Goal: Browse casually: Explore the website without a specific task or goal

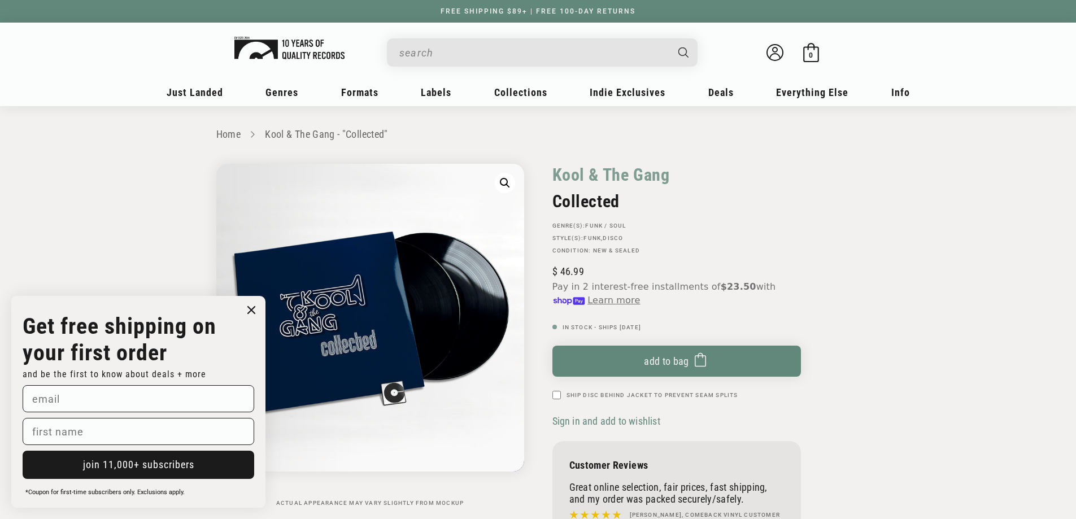
click at [284, 41] on img at bounding box center [289, 48] width 110 height 23
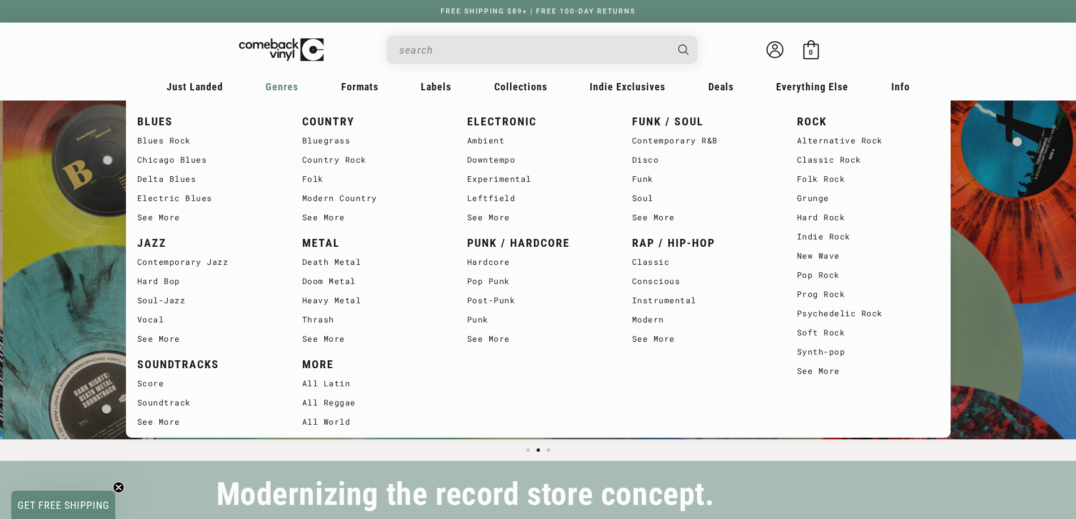
scroll to position [0, 1076]
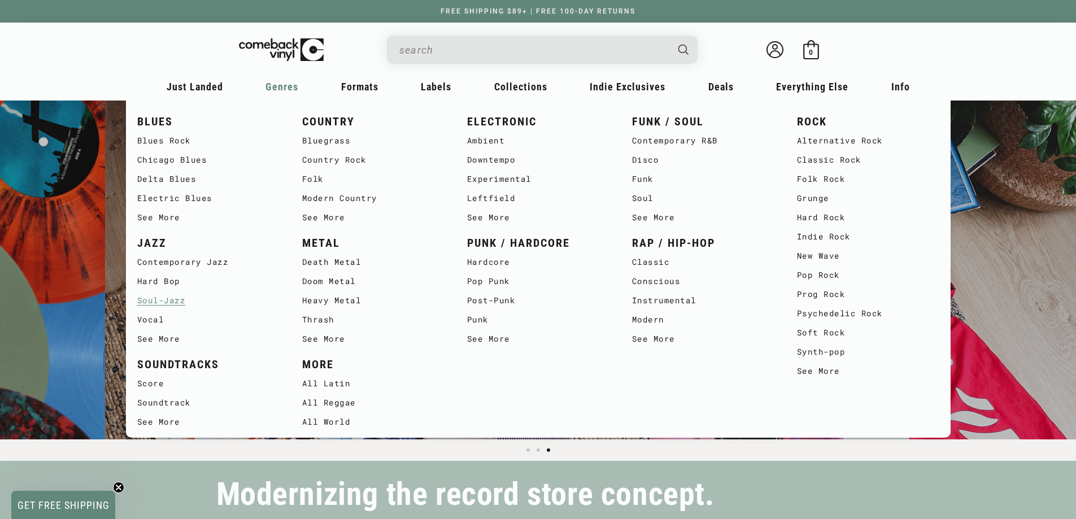
click at [153, 303] on link "Soul-Jazz" at bounding box center [208, 300] width 142 height 19
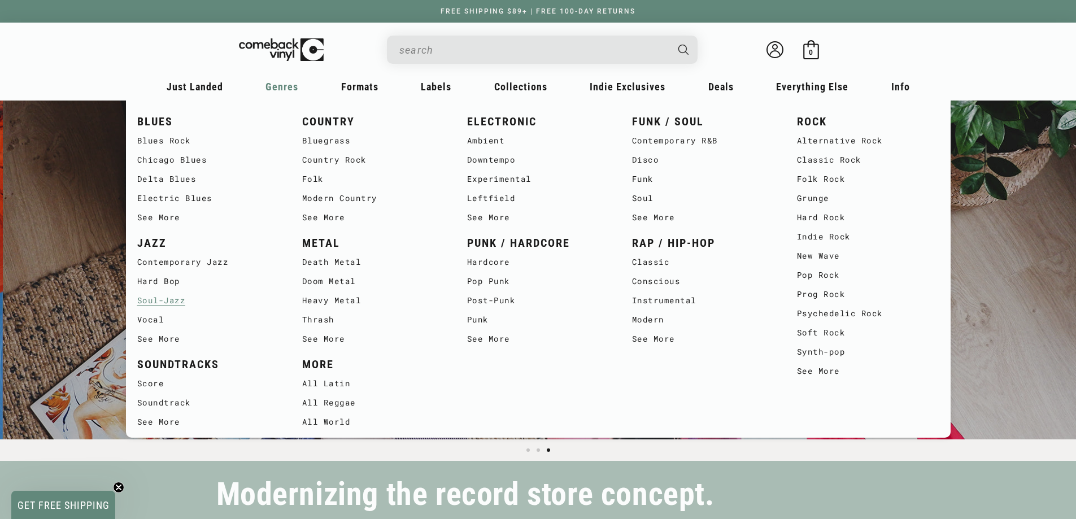
scroll to position [0, 2152]
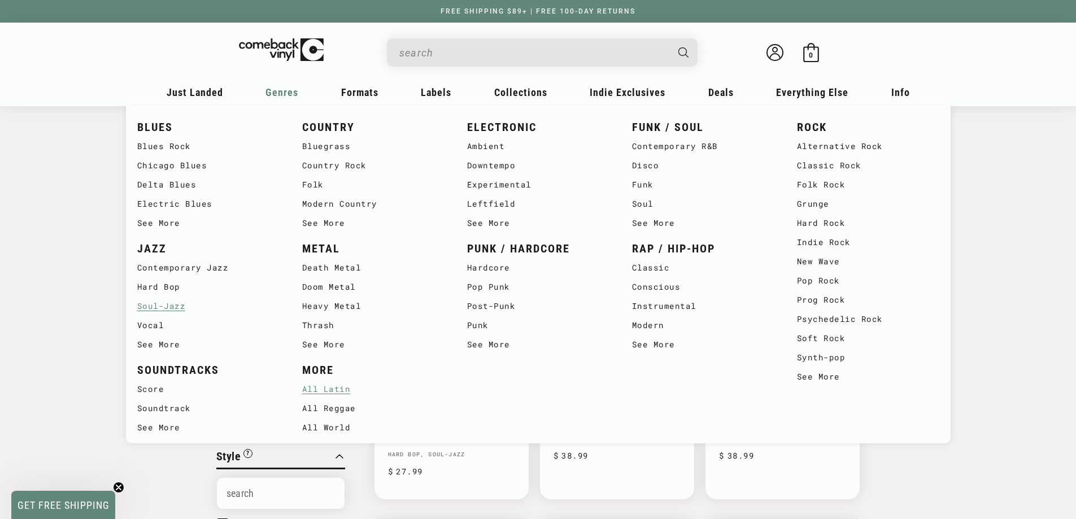
click at [322, 386] on link "All Latin" at bounding box center [373, 389] width 142 height 19
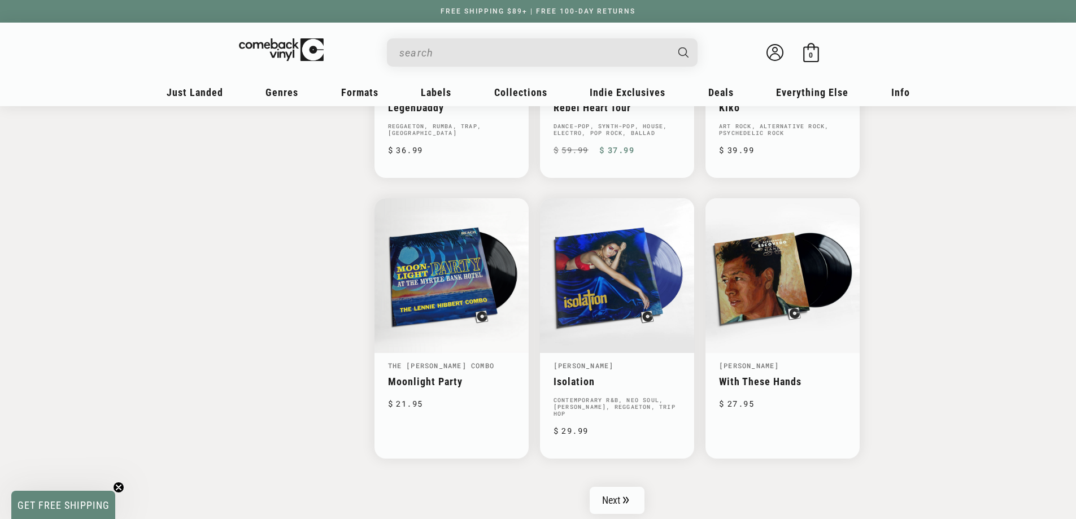
scroll to position [1751, 0]
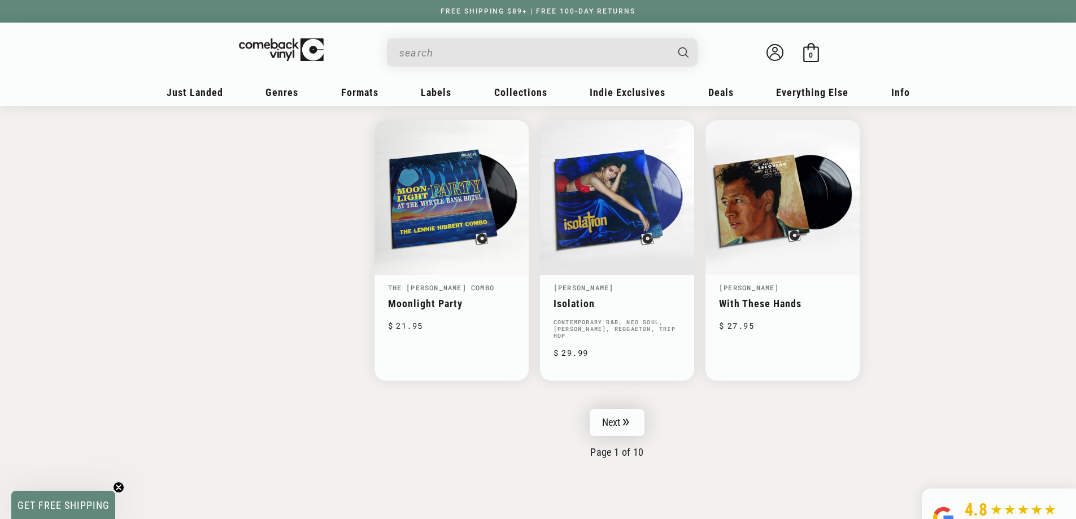
click at [628, 419] on icon "Pagination" at bounding box center [627, 422] width 6 height 7
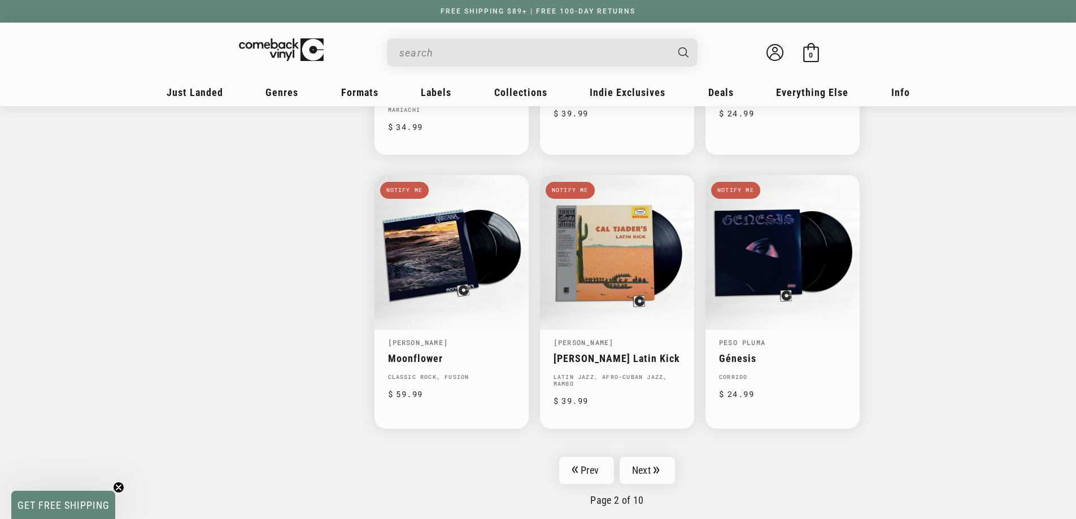
scroll to position [1807, 0]
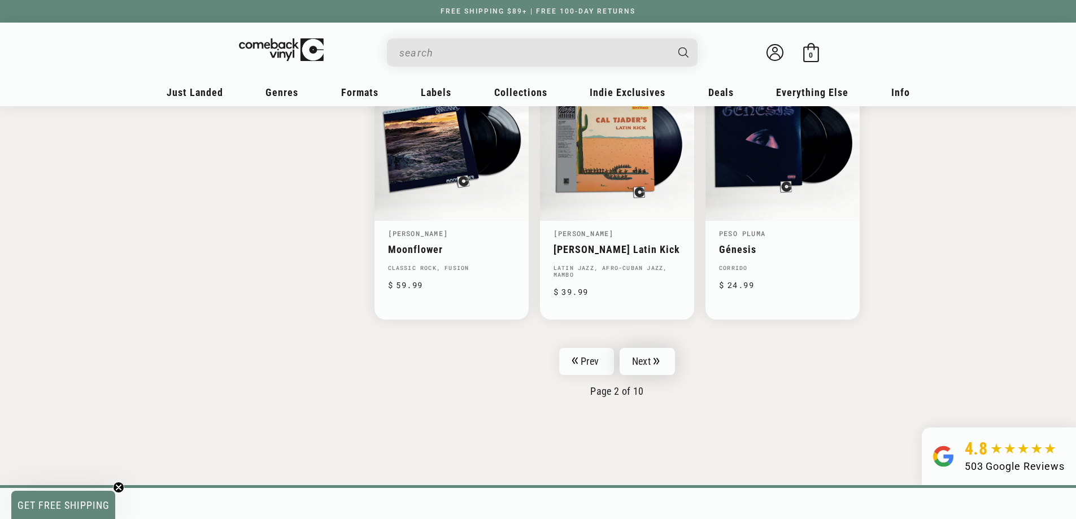
click at [666, 354] on link "Next" at bounding box center [647, 361] width 55 height 27
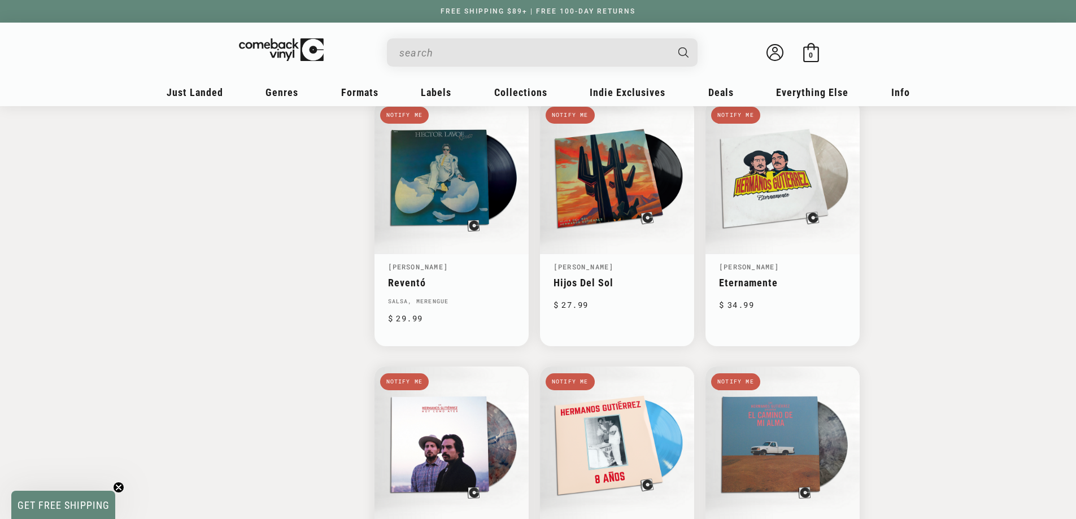
scroll to position [1694, 0]
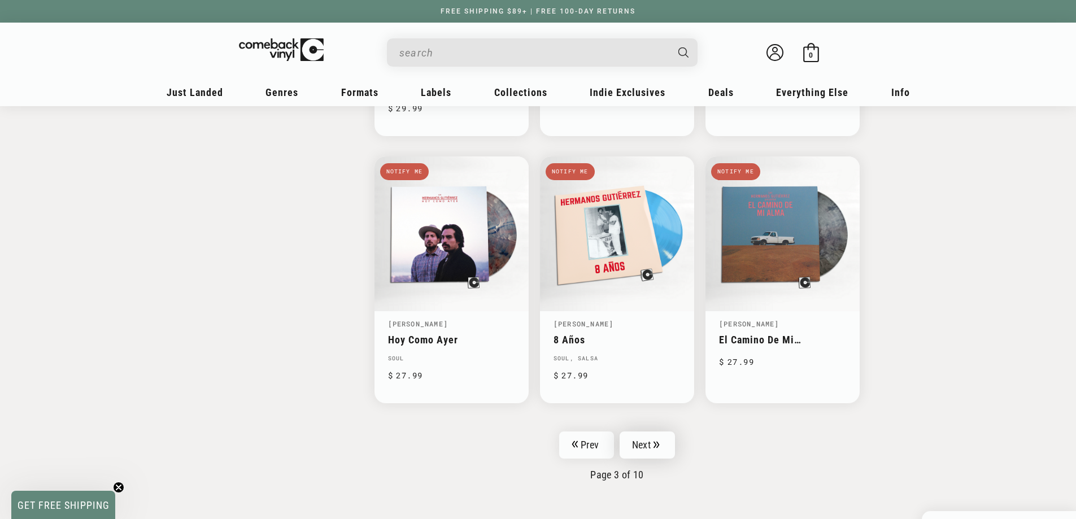
click at [666, 438] on link "Next" at bounding box center [647, 444] width 55 height 27
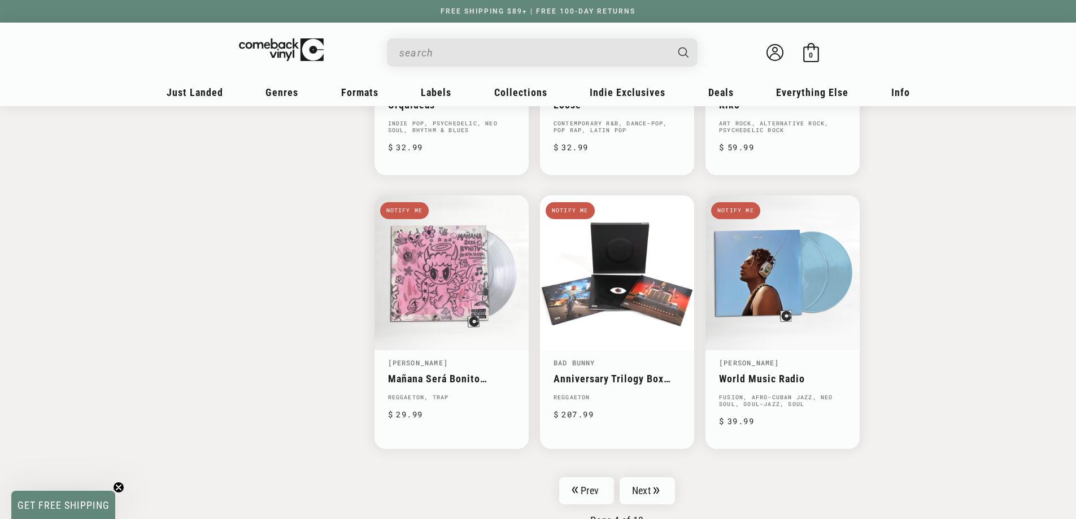
scroll to position [1694, 0]
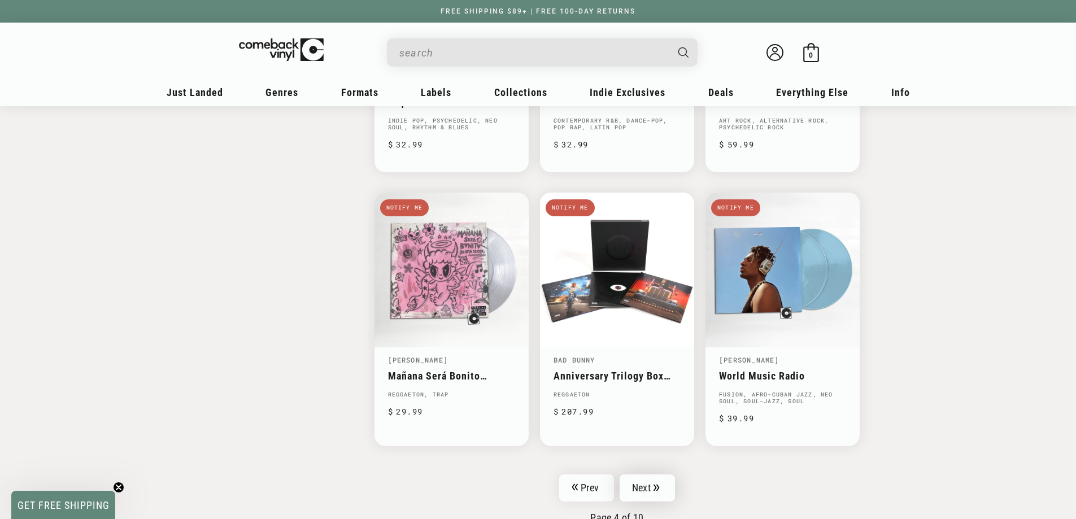
click at [674, 474] on link "Next" at bounding box center [647, 487] width 55 height 27
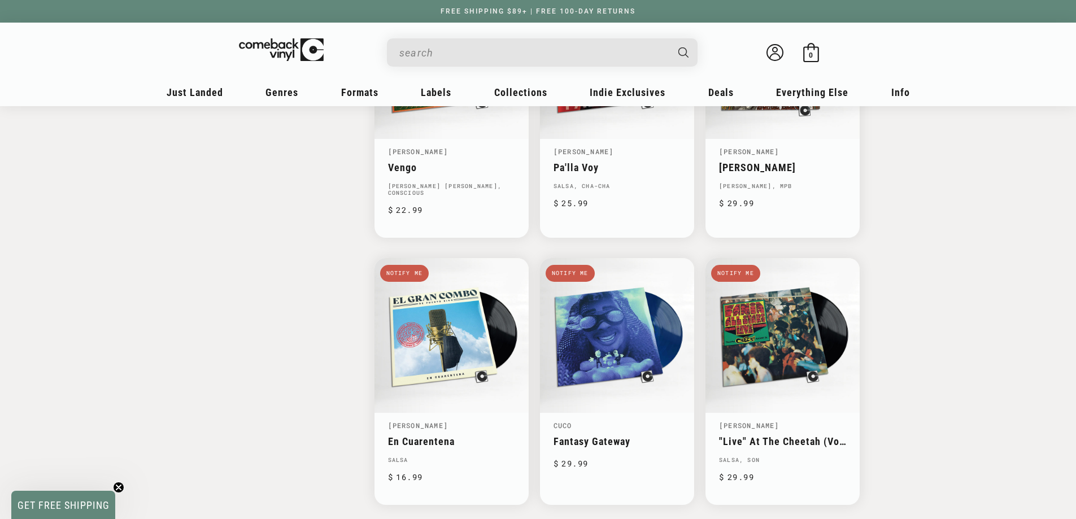
scroll to position [1638, 0]
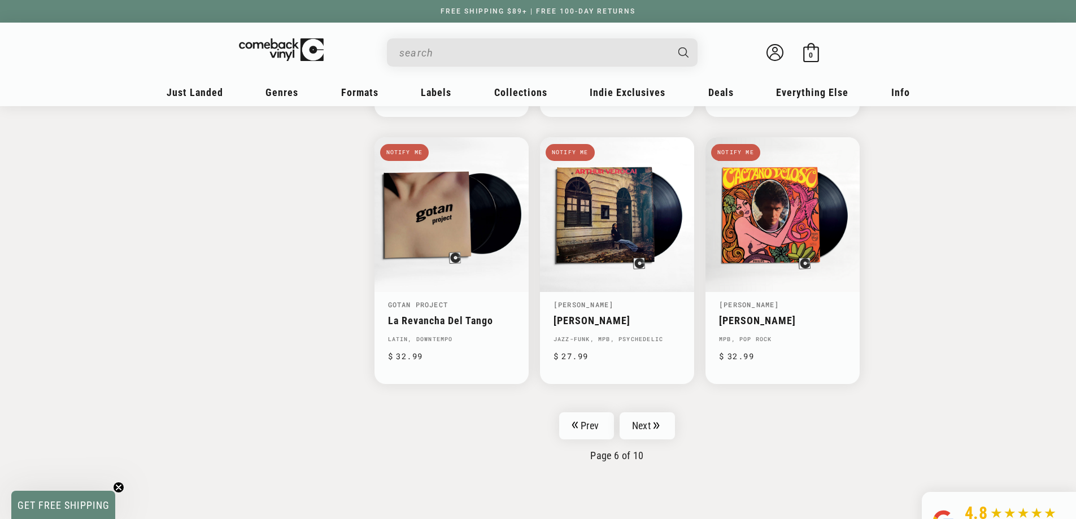
scroll to position [1751, 0]
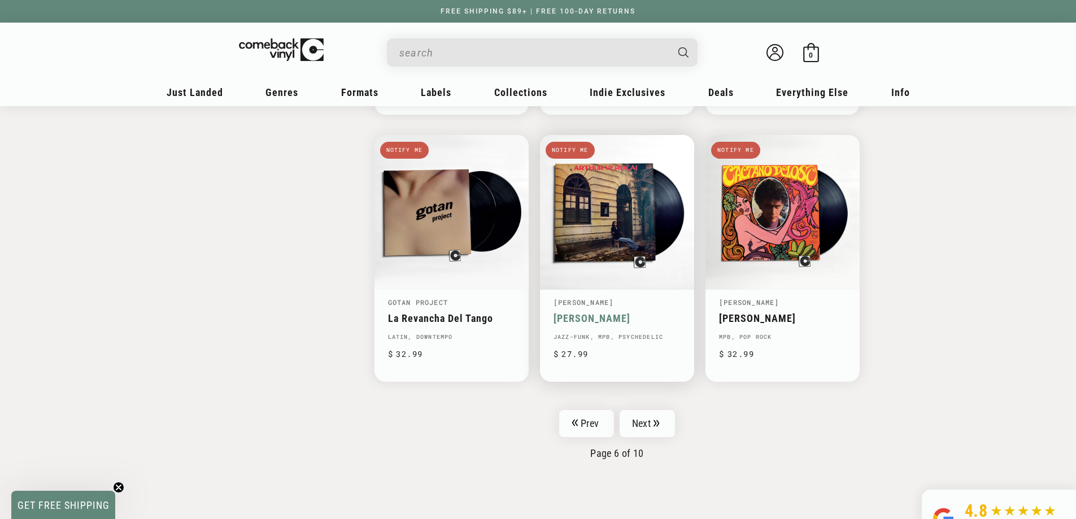
click at [592, 312] on link "Arthur Verocai" at bounding box center [616, 318] width 127 height 12
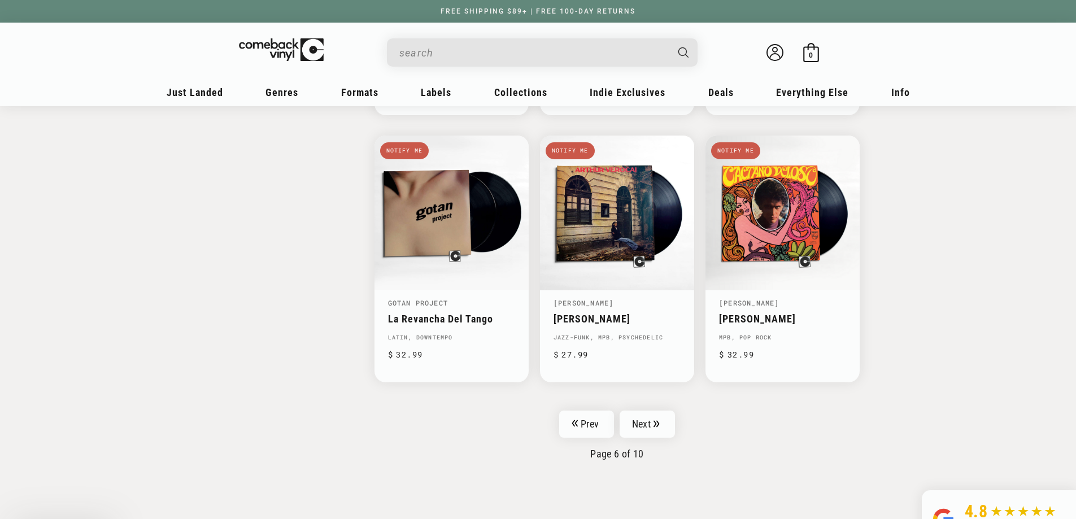
scroll to position [1751, 0]
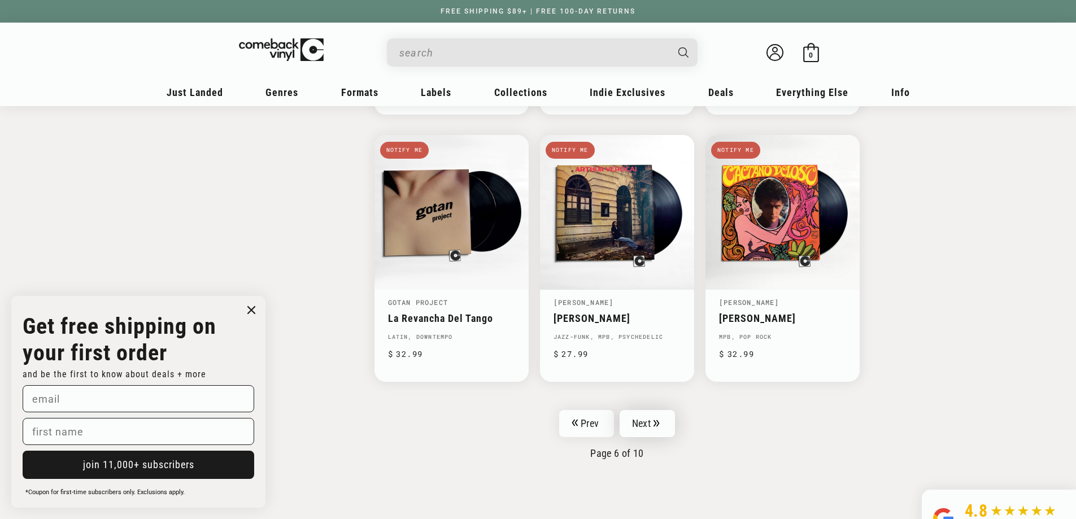
click at [665, 428] on link "Next" at bounding box center [647, 423] width 55 height 27
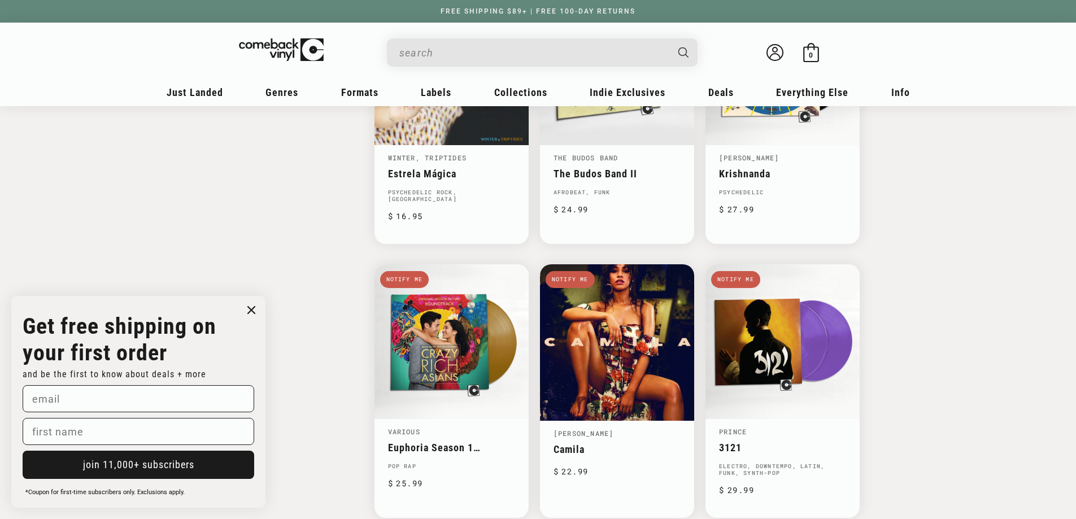
scroll to position [1638, 0]
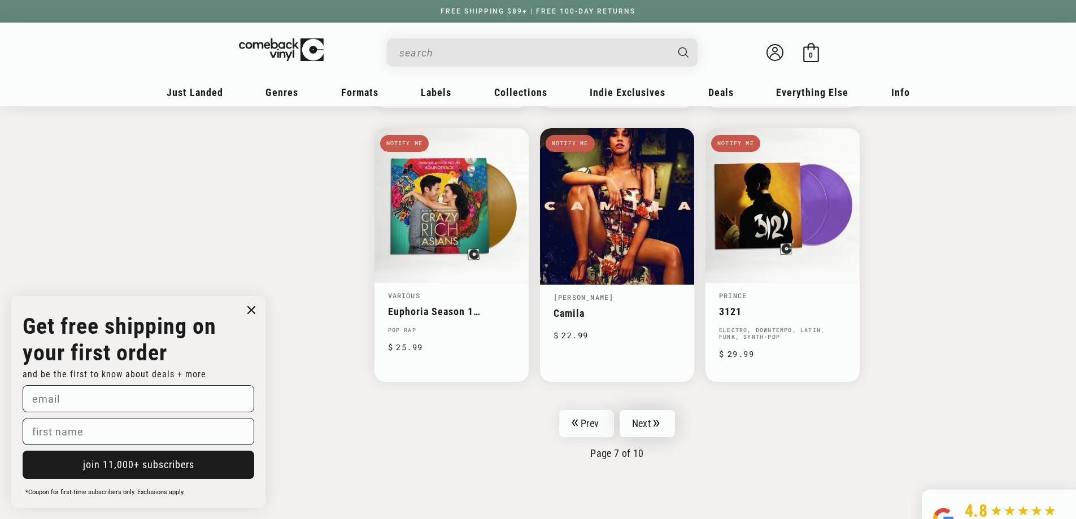
drag, startPoint x: 648, startPoint y: 406, endPoint x: 703, endPoint y: 399, distance: 55.1
click at [648, 410] on link "Next" at bounding box center [647, 423] width 55 height 27
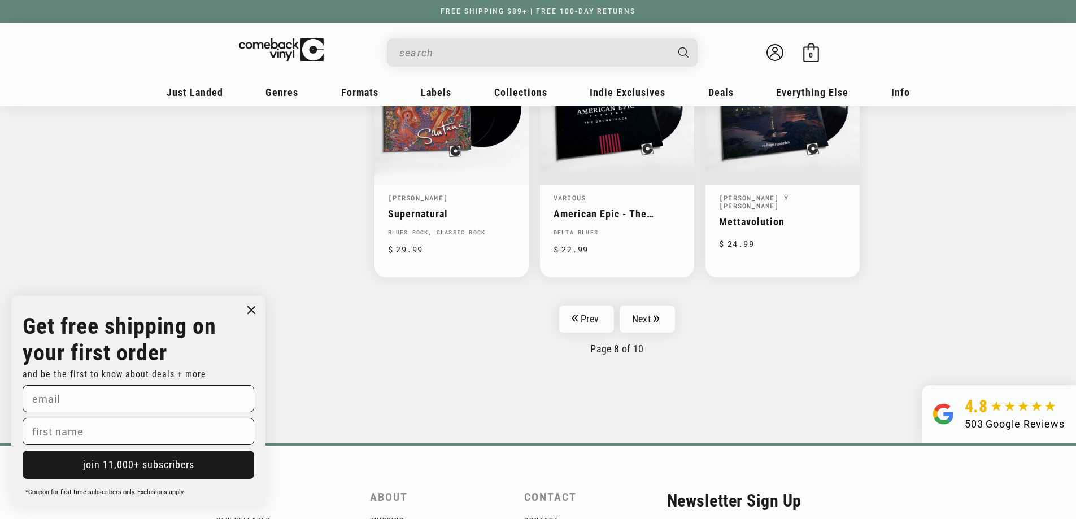
scroll to position [1864, 0]
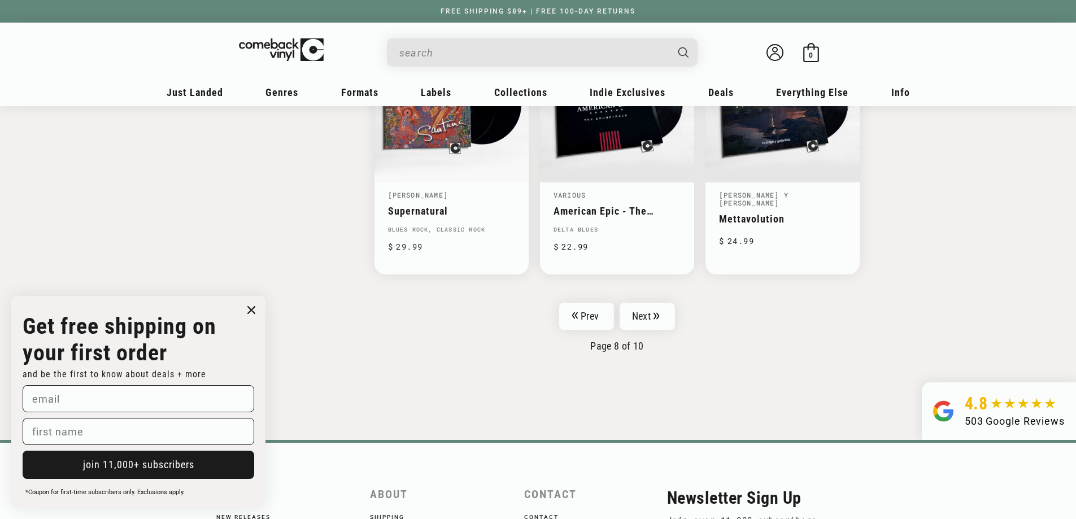
click at [662, 330] on nav "Prev Next Page 8 of 10" at bounding box center [617, 327] width 486 height 49
click at [647, 319] on link "Next" at bounding box center [647, 316] width 55 height 27
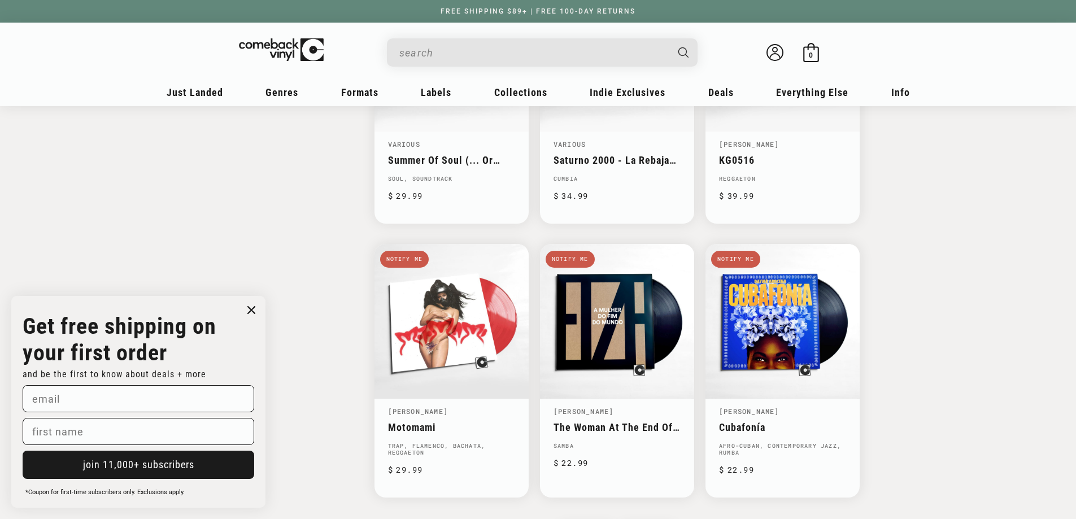
scroll to position [1638, 0]
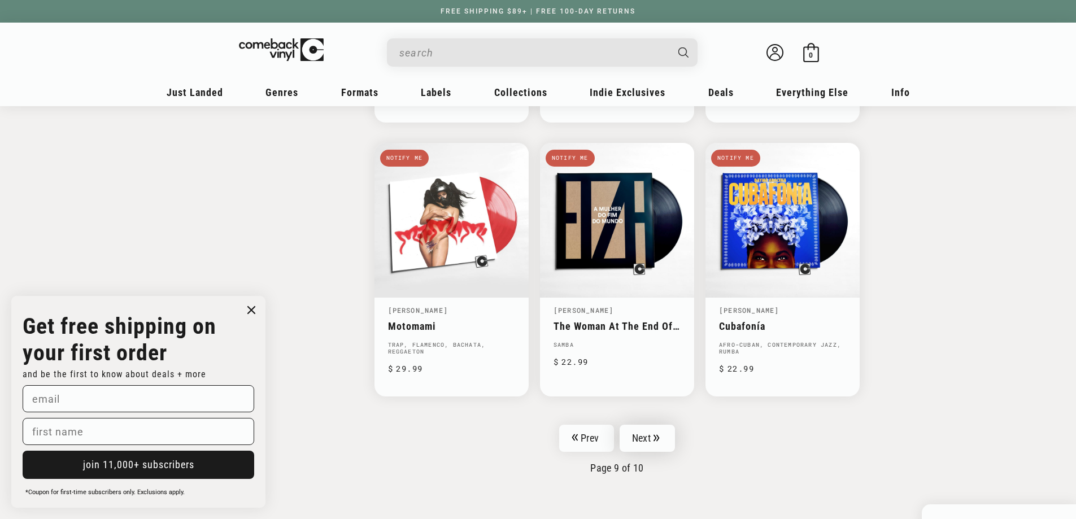
click at [635, 425] on link "Next" at bounding box center [647, 438] width 55 height 27
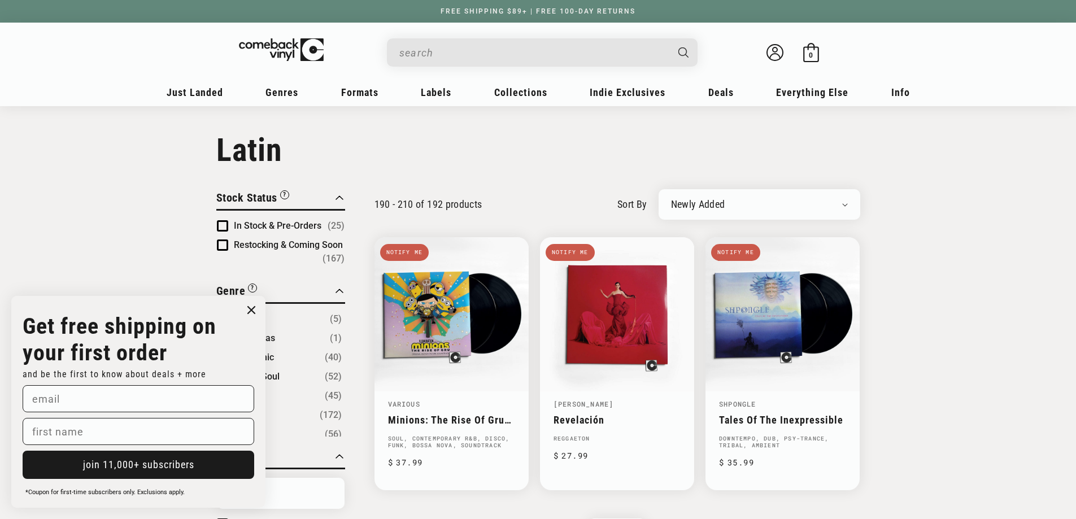
click at [252, 308] on icon "Close dialog" at bounding box center [251, 310] width 7 height 7
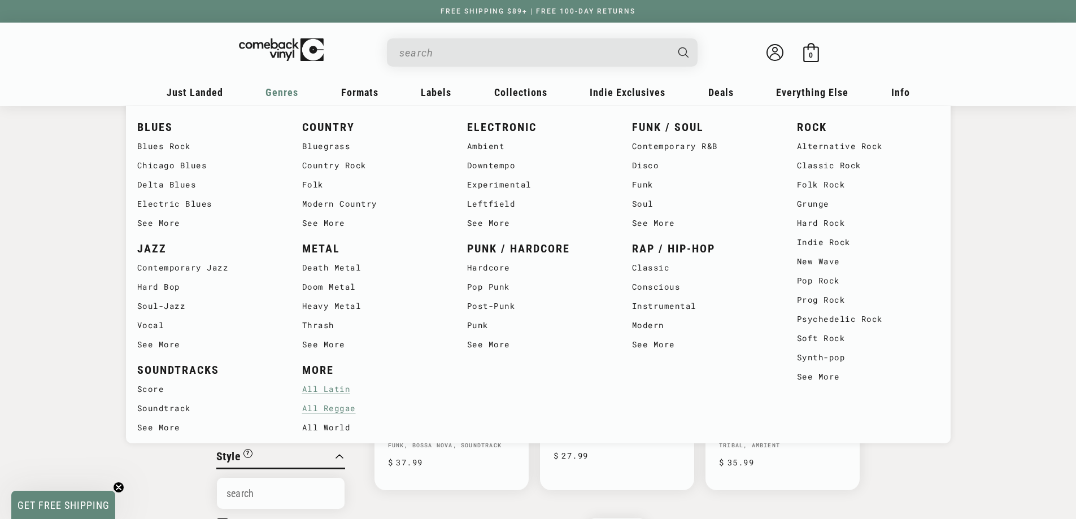
click at [335, 406] on link "All Reggae" at bounding box center [373, 408] width 142 height 19
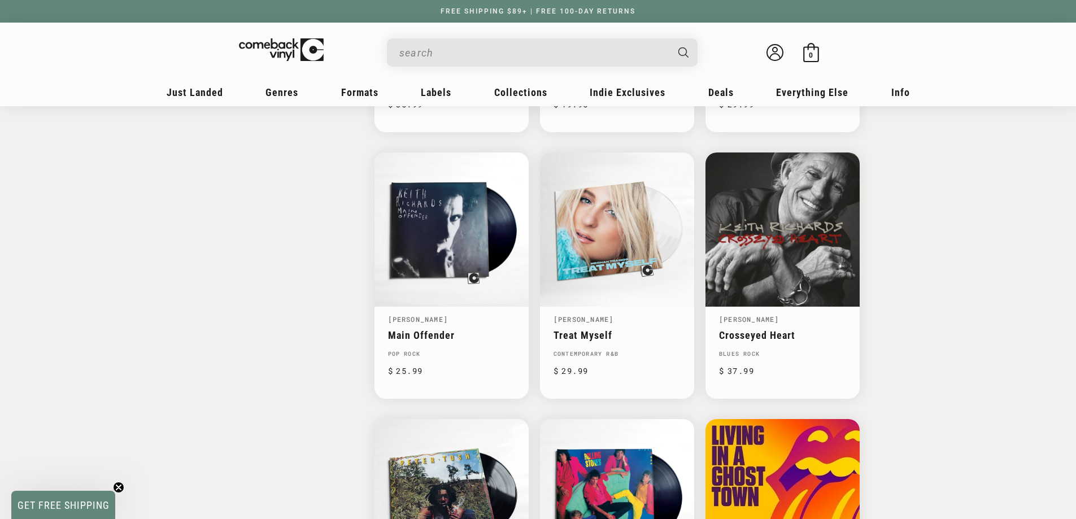
scroll to position [1864, 0]
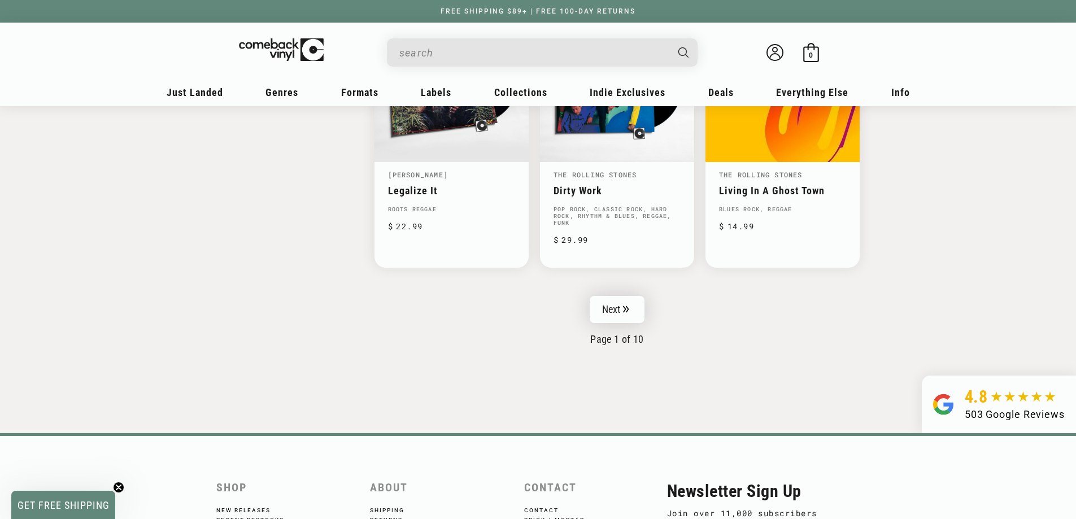
click at [613, 296] on link "Next" at bounding box center [617, 309] width 55 height 27
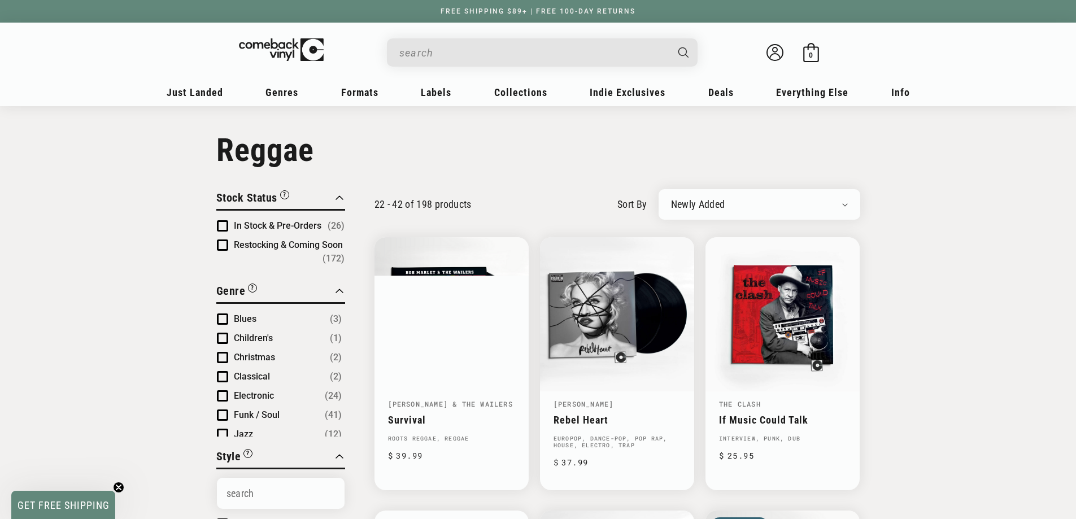
drag, startPoint x: 882, startPoint y: 295, endPoint x: 840, endPoint y: -19, distance: 316.9
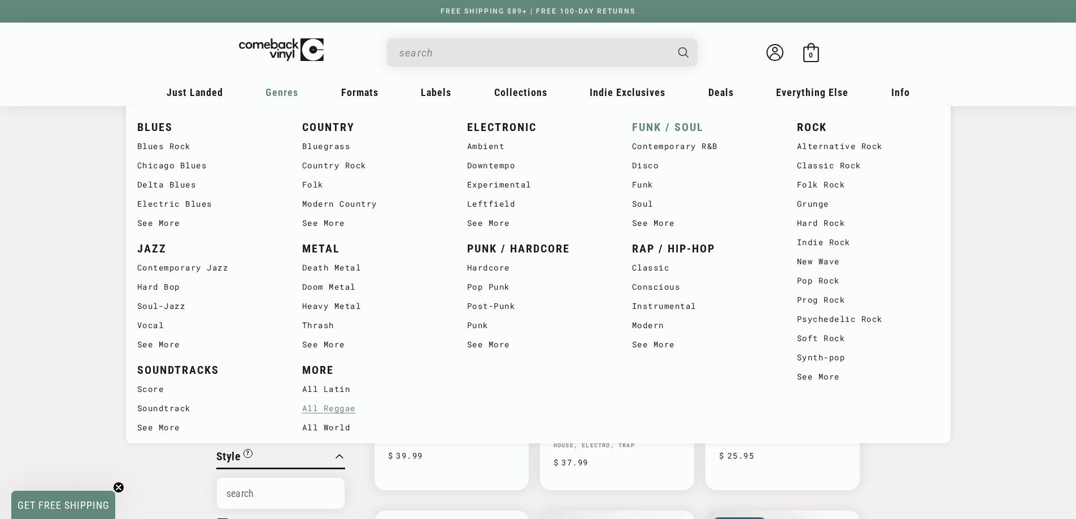
click at [651, 126] on link "FUNK / SOUL" at bounding box center [703, 127] width 142 height 19
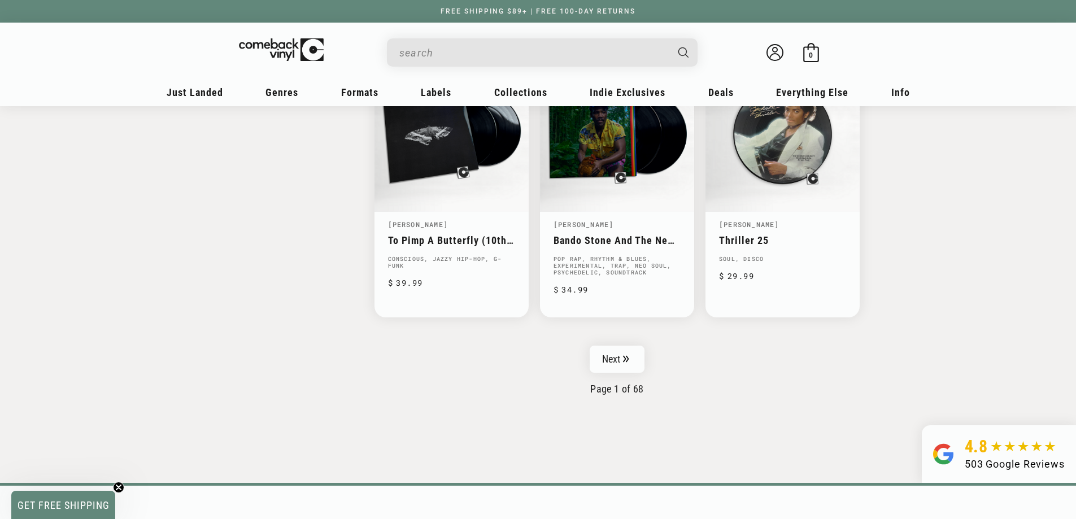
scroll to position [1807, 0]
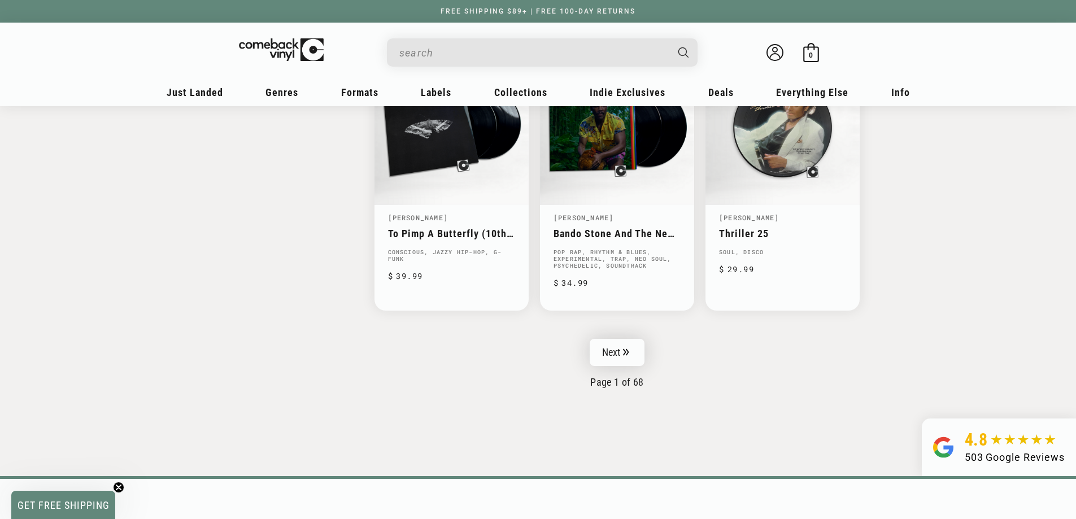
click at [620, 346] on link "Next" at bounding box center [617, 352] width 55 height 27
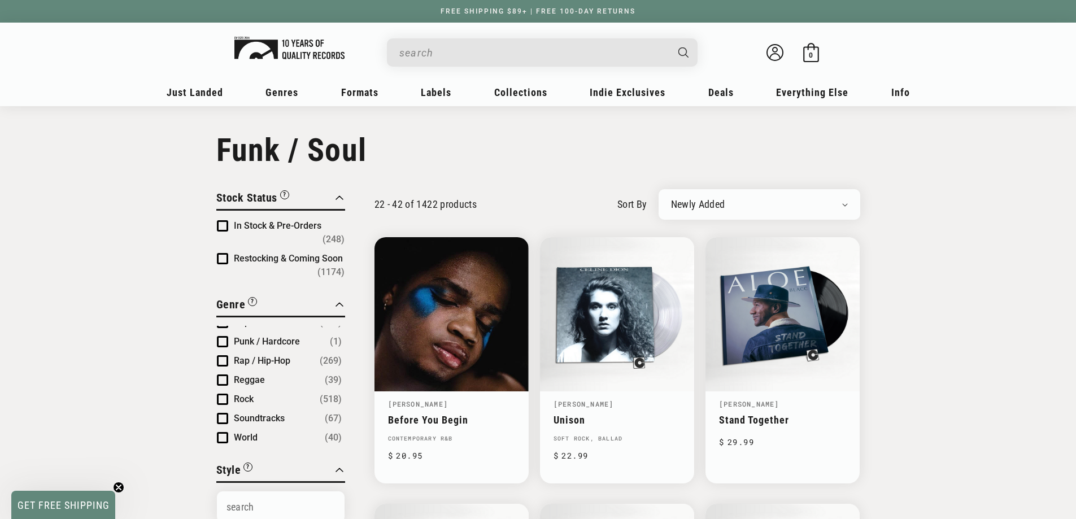
click at [283, 49] on img at bounding box center [289, 48] width 110 height 23
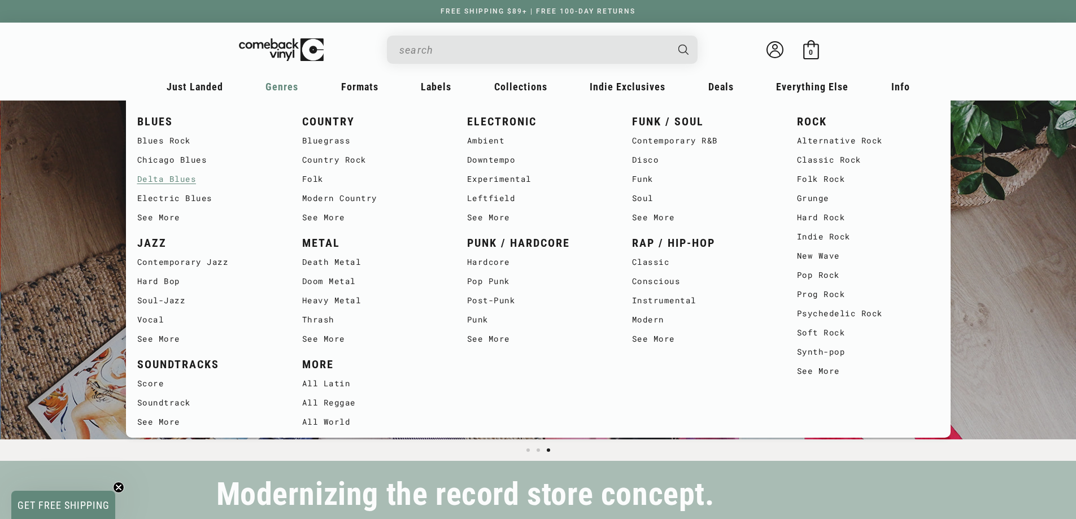
scroll to position [0, 2152]
click at [151, 245] on link "JAZZ" at bounding box center [208, 243] width 142 height 19
